Goal: Task Accomplishment & Management: Complete application form

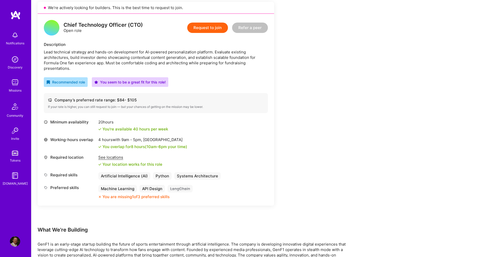
scroll to position [130, 0]
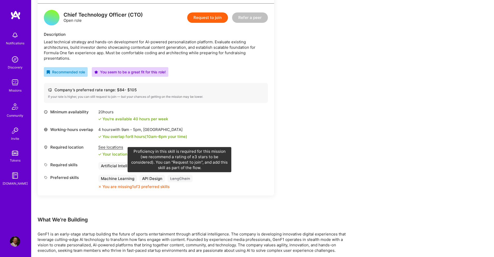
click at [178, 178] on div "LangChain" at bounding box center [180, 179] width 25 height 8
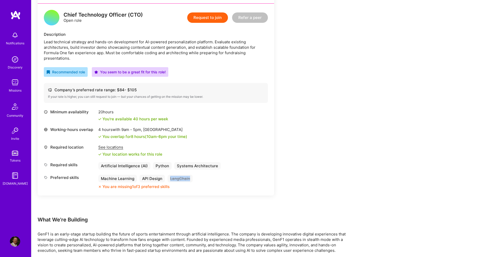
click at [178, 178] on div "LangChain" at bounding box center [180, 179] width 25 height 8
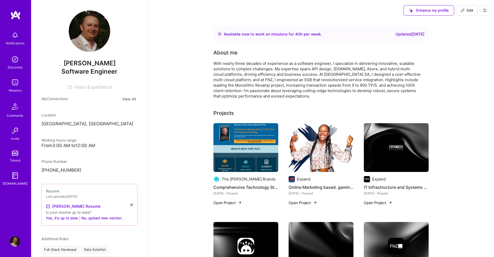
click at [466, 11] on span "Edit" at bounding box center [467, 10] width 13 height 5
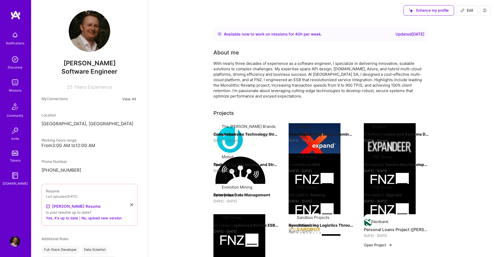
select select "ZA"
select select "Right Now"
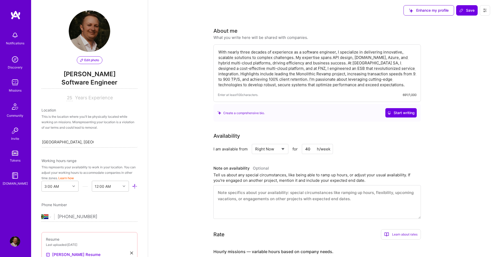
scroll to position [196, 0]
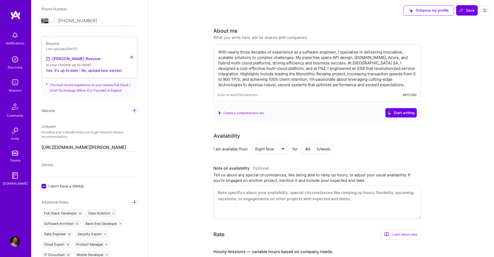
drag, startPoint x: 303, startPoint y: 149, endPoint x: 292, endPoint y: 150, distance: 11.7
click at [292, 150] on div "Select... Right Now Future Date Not Available for 40 h/week" at bounding box center [292, 149] width 81 height 10
type input "20"
click at [64, 71] on button "Yes, it's up to date" at bounding box center [62, 70] width 32 height 6
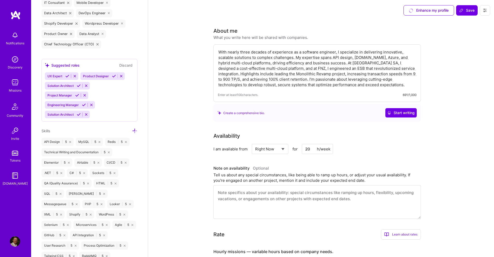
scroll to position [455, 0]
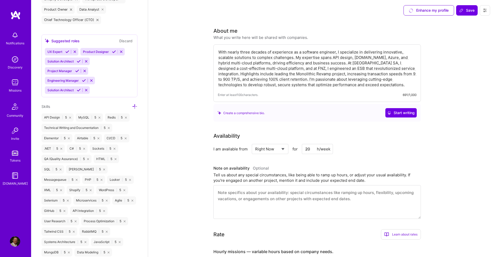
click at [132, 105] on icon at bounding box center [134, 106] width 5 height 5
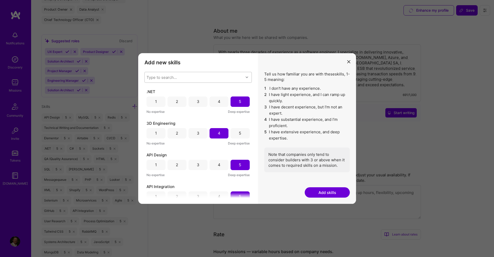
click at [198, 77] on div "Type to search..." at bounding box center [194, 77] width 99 height 10
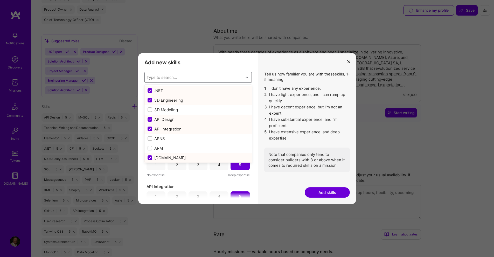
paste input "langchain"
type input "langchain"
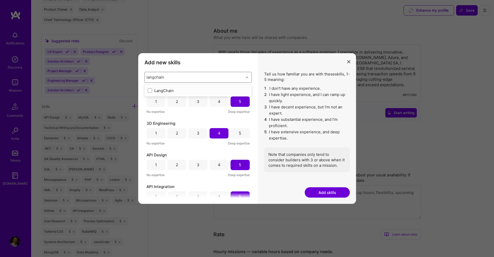
click at [186, 90] on div "LangChain" at bounding box center [198, 90] width 101 height 5
checkbox input "true"
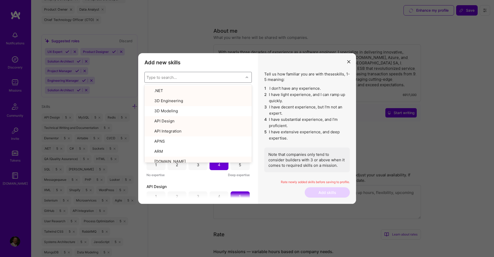
click at [238, 64] on h3 "Add new skills" at bounding box center [197, 62] width 107 height 6
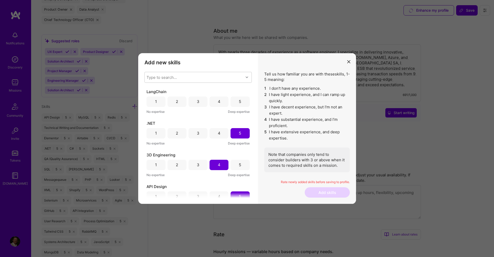
click at [219, 101] on div "4" at bounding box center [219, 101] width 3 height 5
click at [329, 193] on button "Add skills" at bounding box center [327, 192] width 45 height 10
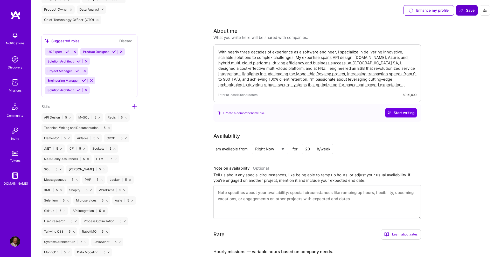
click at [466, 12] on span "Save" at bounding box center [466, 10] width 15 height 5
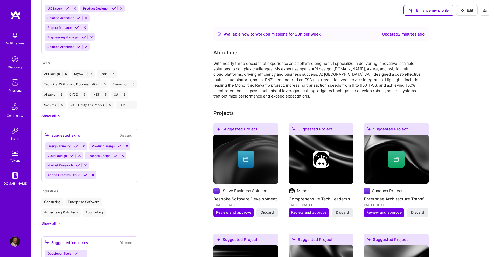
scroll to position [335, 0]
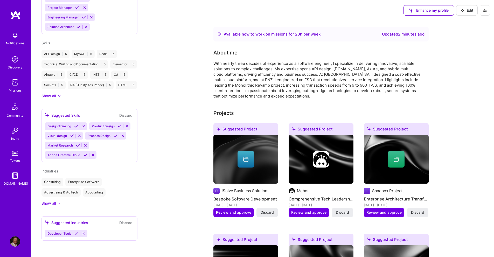
click at [14, 86] on img at bounding box center [15, 82] width 10 height 10
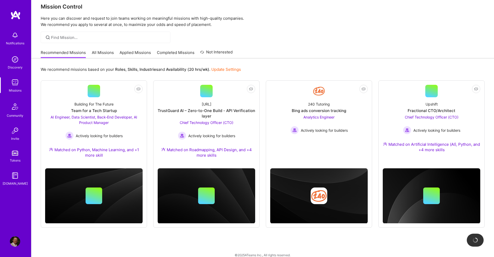
scroll to position [14, 0]
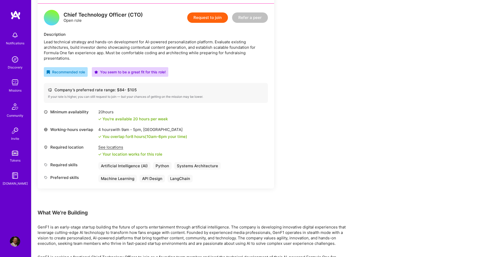
scroll to position [130, 0]
click at [212, 17] on button "Request to join" at bounding box center [207, 17] width 41 height 10
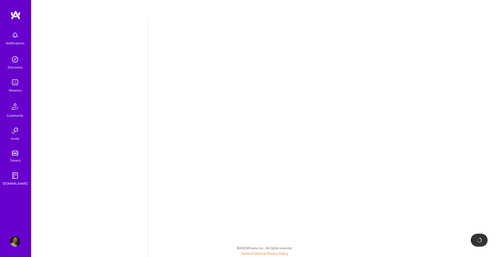
select select "ZA"
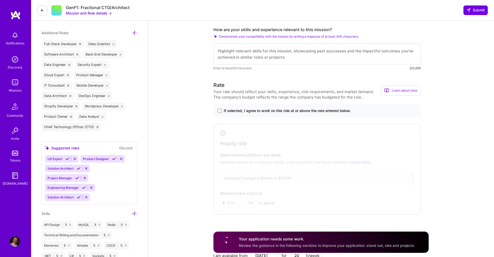
scroll to position [182, 0]
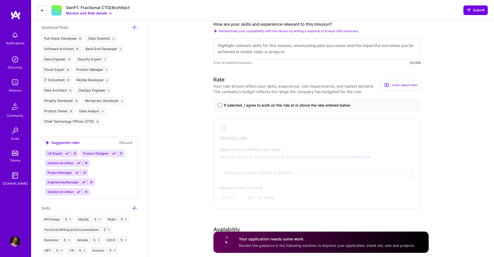
click at [263, 106] on span "If selected, I agree to work on this role at or above the rate entered below." at bounding box center [287, 105] width 127 height 5
click at [0, 0] on input "If selected, I agree to work on this role at or above the rate entered below." at bounding box center [0, 0] width 0 height 0
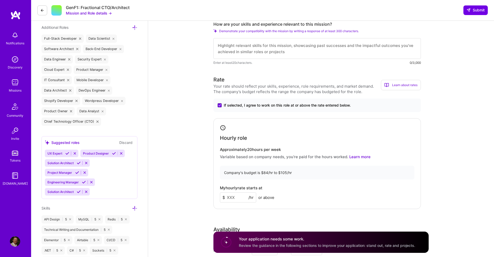
click at [239, 198] on input at bounding box center [238, 197] width 36 height 10
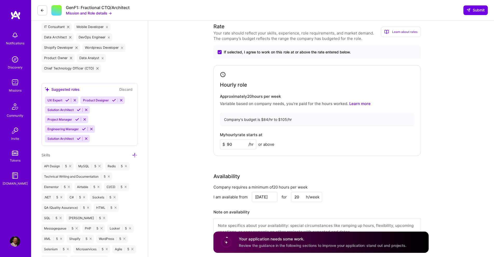
scroll to position [233, 0]
drag, startPoint x: 235, startPoint y: 145, endPoint x: 207, endPoint y: 143, distance: 27.6
type input "85"
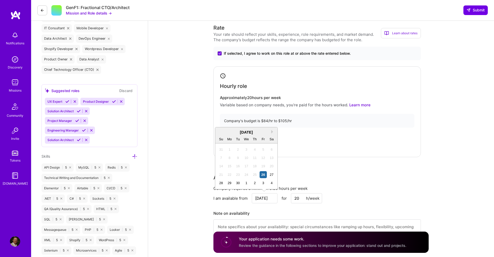
click at [266, 198] on input "[DATE]" at bounding box center [265, 198] width 26 height 10
click at [271, 132] on div "[DATE]" at bounding box center [246, 131] width 62 height 5
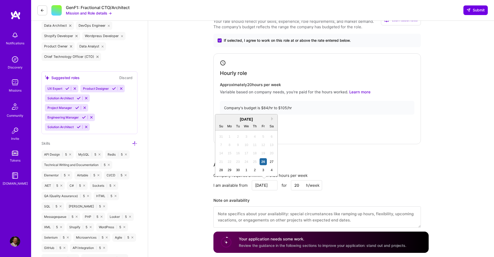
scroll to position [259, 0]
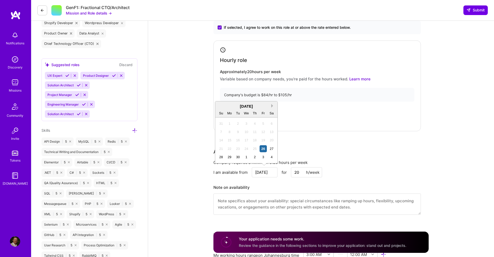
click at [273, 106] on button "Next Month" at bounding box center [273, 106] width 4 height 4
drag, startPoint x: 273, startPoint y: 106, endPoint x: 229, endPoint y: 133, distance: 51.4
click at [229, 133] on div "Previous Month Next Month [DATE] Su Mo Tu We Th Fr Sa 28 29 30 1 2 3 4 5 6 7 8 …" at bounding box center [246, 132] width 63 height 62
click at [230, 131] on div "6" at bounding box center [229, 131] width 7 height 7
type input "[DATE]"
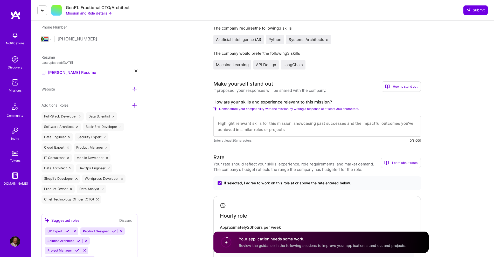
scroll to position [0, 0]
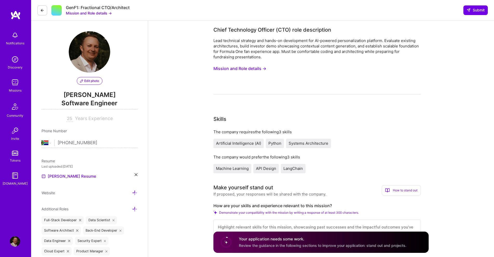
click at [243, 68] on button "Mission and Role details →" at bounding box center [239, 69] width 53 height 10
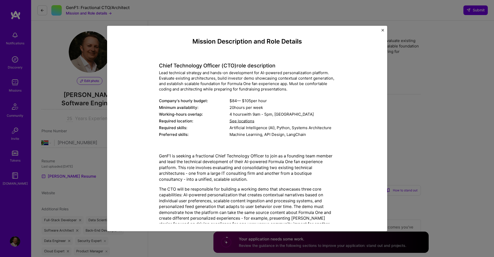
drag, startPoint x: 233, startPoint y: 206, endPoint x: 141, endPoint y: 64, distance: 168.8
click at [141, 64] on div "Mission Description and Role Details Chief Technology Officer (CTO) role descri…" at bounding box center [247, 158] width 256 height 241
copy div "Lorem Ipsumdolor Sitamet (CON) adip elitseddoei Temp incididun utlabore etd mag…"
click at [383, 30] on img "Close" at bounding box center [383, 30] width 3 height 3
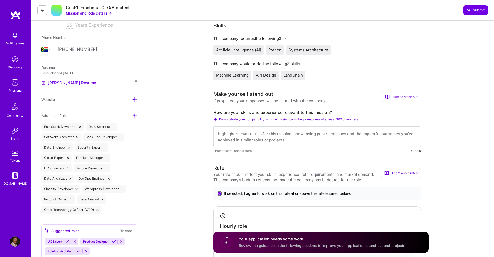
scroll to position [104, 0]
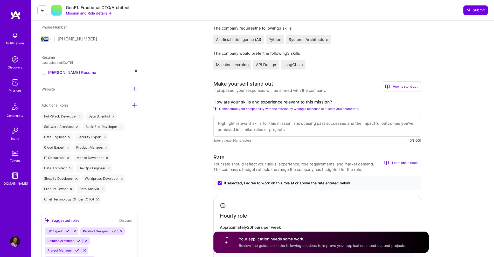
click at [398, 86] on div "How to stand out" at bounding box center [401, 86] width 39 height 10
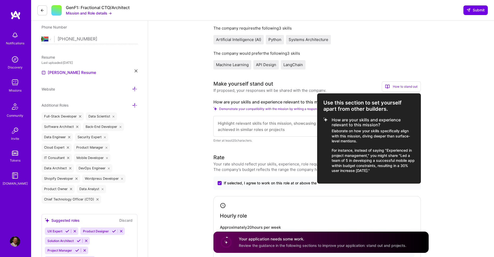
copy div "Use this section to set yourself apart from other builders. How are your skills…"
drag, startPoint x: 390, startPoint y: 170, endPoint x: 321, endPoint y: 102, distance: 97.0
click at [321, 102] on div "Use this section to set yourself apart from other builders. How are your skills…" at bounding box center [369, 138] width 104 height 90
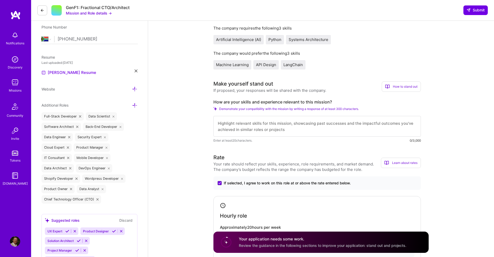
drag, startPoint x: 375, startPoint y: 112, endPoint x: 283, endPoint y: 117, distance: 92.3
click at [283, 117] on div "How are your skills and experience relevant to this mission? Demonstrate your c…" at bounding box center [316, 121] width 207 height 44
click at [283, 133] on textarea at bounding box center [316, 126] width 207 height 21
click at [320, 101] on label "How are your skills and experience relevant to this mission?" at bounding box center [316, 101] width 207 height 5
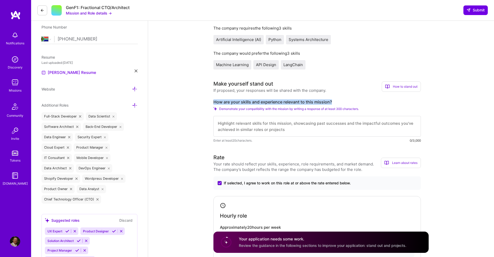
click at [320, 101] on label "How are your skills and experience relevant to this mission?" at bounding box center [316, 101] width 207 height 5
copy label "How are your skills and experience relevant to this mission?"
drag, startPoint x: 300, startPoint y: 132, endPoint x: 164, endPoint y: 106, distance: 138.9
click at [249, 124] on textarea at bounding box center [316, 126] width 207 height 21
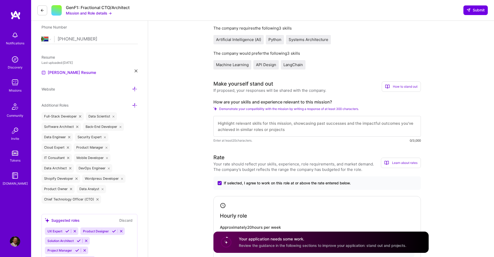
paste textarea "Lor I’d s ame (cons adipi): Elitseddo & eiusmodtemp: I’ut lab etdolo, magna-ali…"
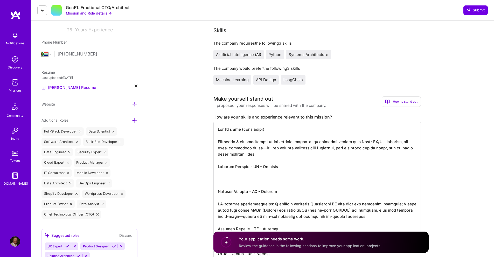
scroll to position [112, 0]
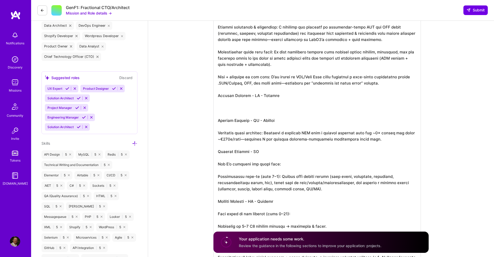
scroll to position [248, 0]
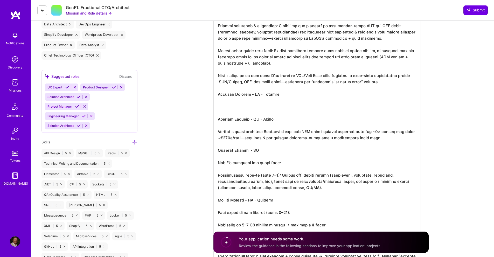
drag, startPoint x: 284, startPoint y: 122, endPoint x: 219, endPoint y: 91, distance: 71.5
click at [219, 91] on textarea at bounding box center [316, 169] width 207 height 413
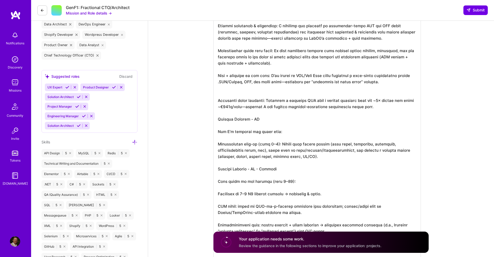
scroll to position [0, 0]
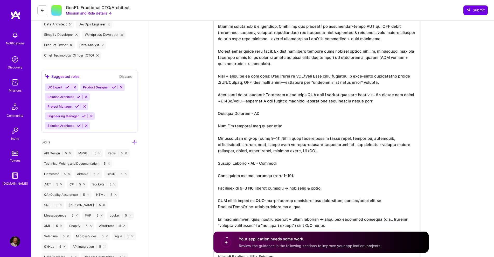
drag, startPoint x: 271, startPoint y: 112, endPoint x: 207, endPoint y: 112, distance: 63.3
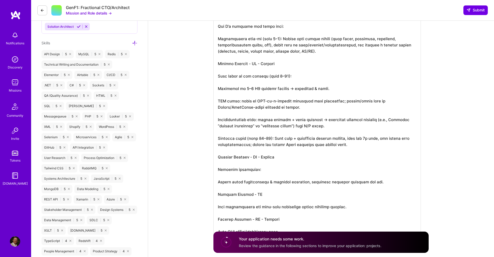
scroll to position [351, 0]
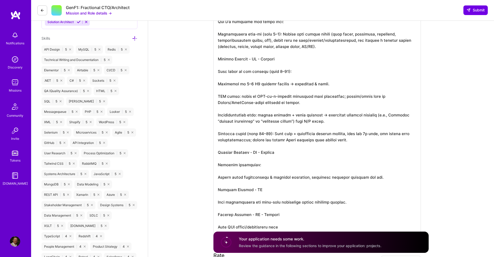
click at [285, 151] on textarea at bounding box center [316, 47] width 207 height 376
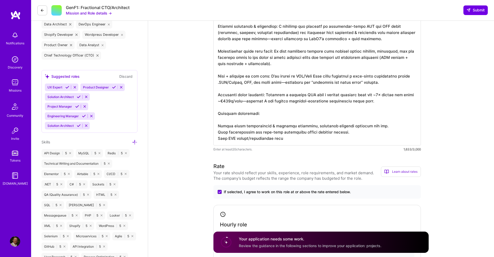
scroll to position [1, 0]
drag, startPoint x: 285, startPoint y: 140, endPoint x: 201, endPoint y: 142, distance: 83.3
paste textarea "ground; ESB, OAuth/IdentityServer, and high-throughput services."
click at [269, 119] on textarea at bounding box center [316, 54] width 207 height 183
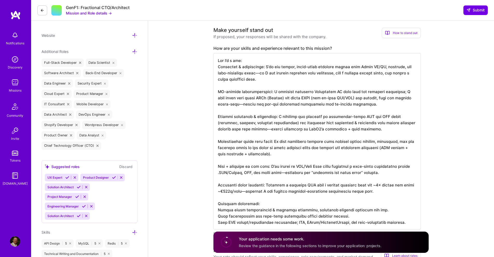
scroll to position [138, 0]
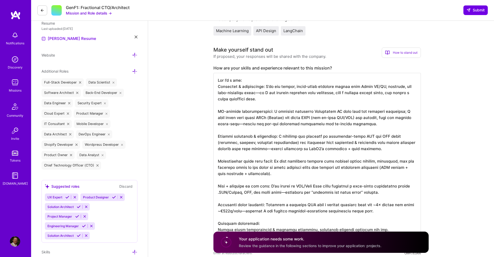
click at [262, 82] on textarea at bounding box center [316, 161] width 207 height 176
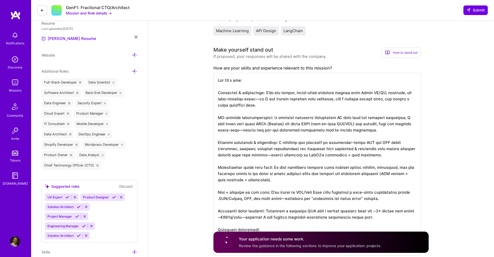
click at [268, 113] on textarea at bounding box center [316, 164] width 207 height 183
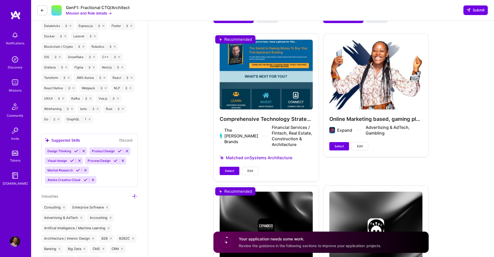
scroll to position [864, 0]
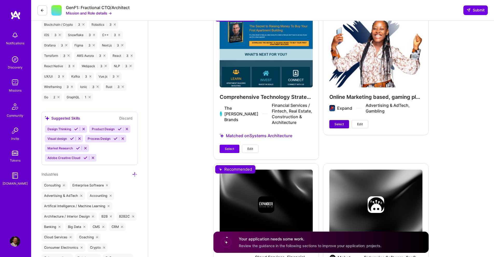
type textarea "Lor I’d s ame: Consectet & adipiscinge: S’do eiu tempor, incid-utlab etdolore m…"
click at [337, 122] on span "Select" at bounding box center [339, 124] width 9 height 5
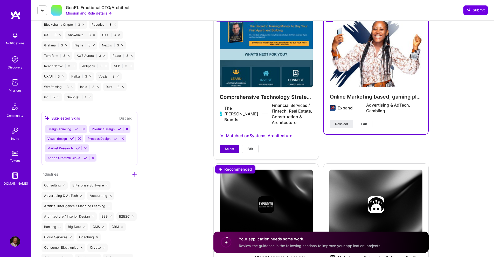
click at [234, 148] on span "Select" at bounding box center [229, 149] width 9 height 5
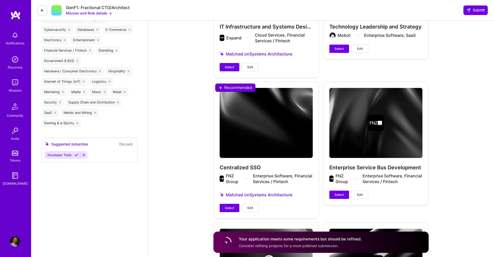
scroll to position [1097, 0]
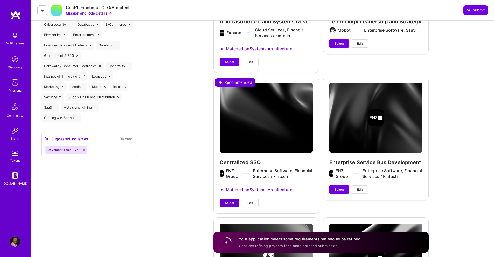
click at [228, 200] on span "Select" at bounding box center [229, 202] width 9 height 5
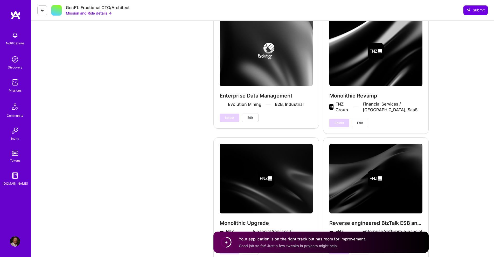
scroll to position [1467, 0]
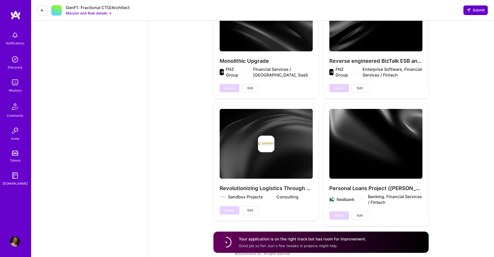
click at [479, 9] on span "Submit" at bounding box center [476, 10] width 18 height 5
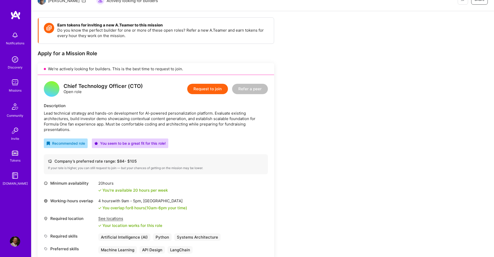
scroll to position [61, 0]
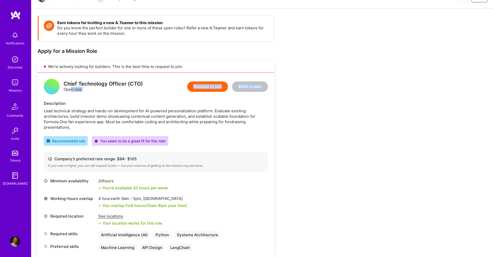
drag, startPoint x: 43, startPoint y: 103, endPoint x: 67, endPoint y: 87, distance: 29.2
click at [70, 93] on div "Chief Technology Officer (CTO) Open role Request to join Refer a peer Descripti…" at bounding box center [156, 165] width 237 height 185
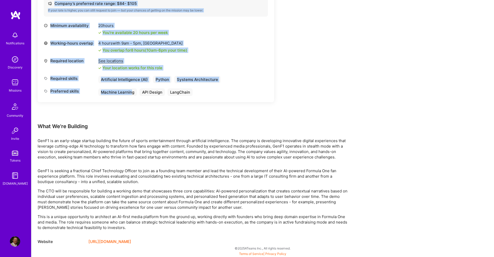
scroll to position [216, 0]
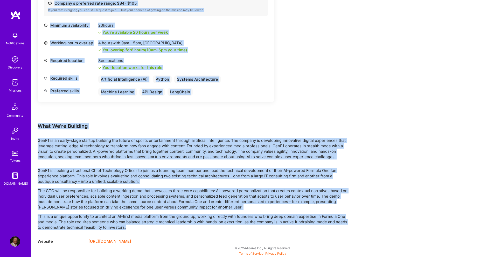
drag, startPoint x: 63, startPoint y: 82, endPoint x: 302, endPoint y: 228, distance: 279.9
click at [302, 228] on div "Earn tokens for inviting a new [PERSON_NAME] to this mission Do you know the pe…" at bounding box center [193, 51] width 311 height 385
copy div "Lorem Ipsumdolor Sitamet (CON) Adip elit Seddoei te inci Utlab e dolo Magnaaliq…"
click at [299, 116] on div "Earn tokens for inviting a new [PERSON_NAME] to this mission Do you know the pe…" at bounding box center [193, 51] width 311 height 385
